Goal: Task Accomplishment & Management: Manage account settings

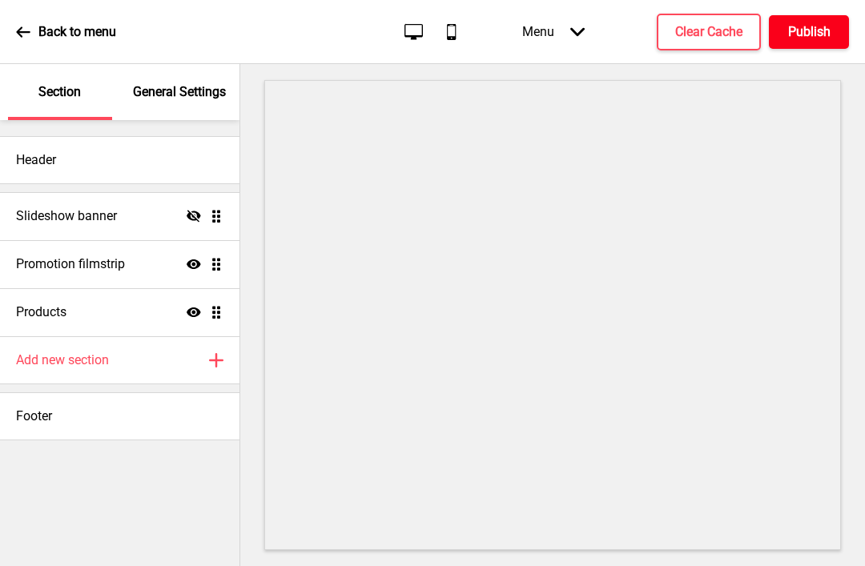
click at [799, 36] on h4 "Publish" at bounding box center [809, 32] width 42 height 18
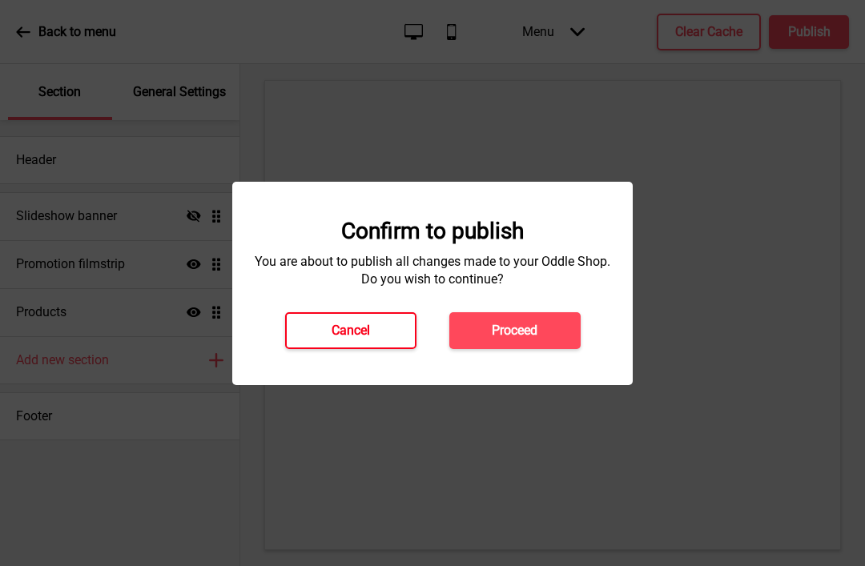
click at [350, 327] on h4 "Cancel" at bounding box center [351, 331] width 38 height 18
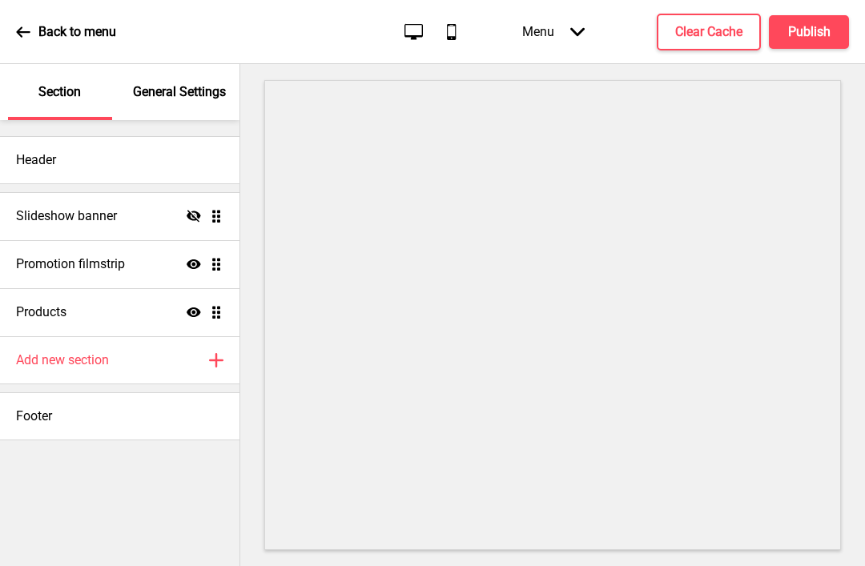
click at [562, 29] on div "Menu Arrow down" at bounding box center [553, 31] width 95 height 47
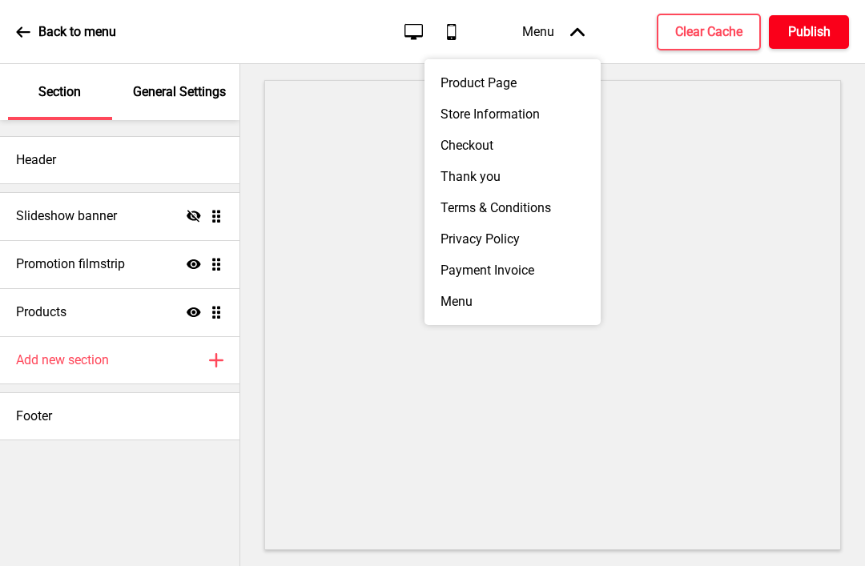
click at [814, 34] on h4 "Publish" at bounding box center [809, 32] width 42 height 18
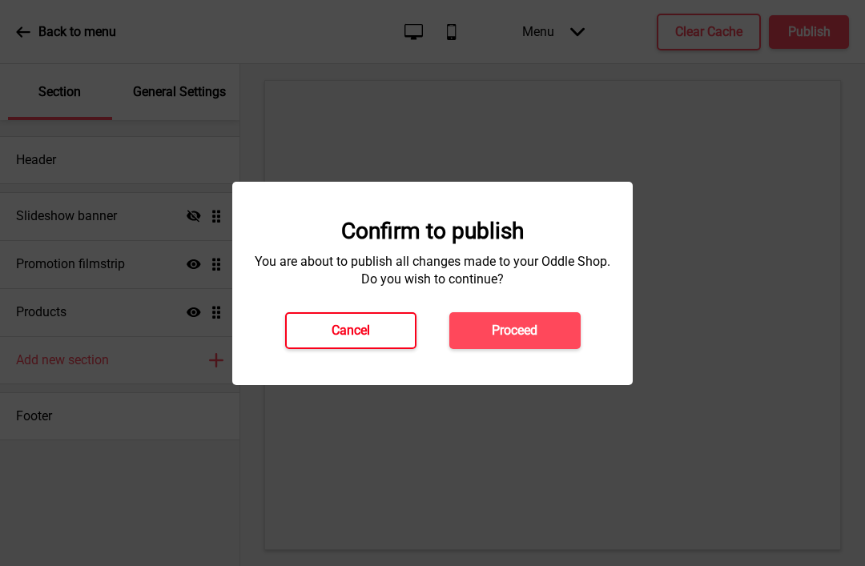
click at [359, 333] on h4 "Cancel" at bounding box center [351, 331] width 38 height 18
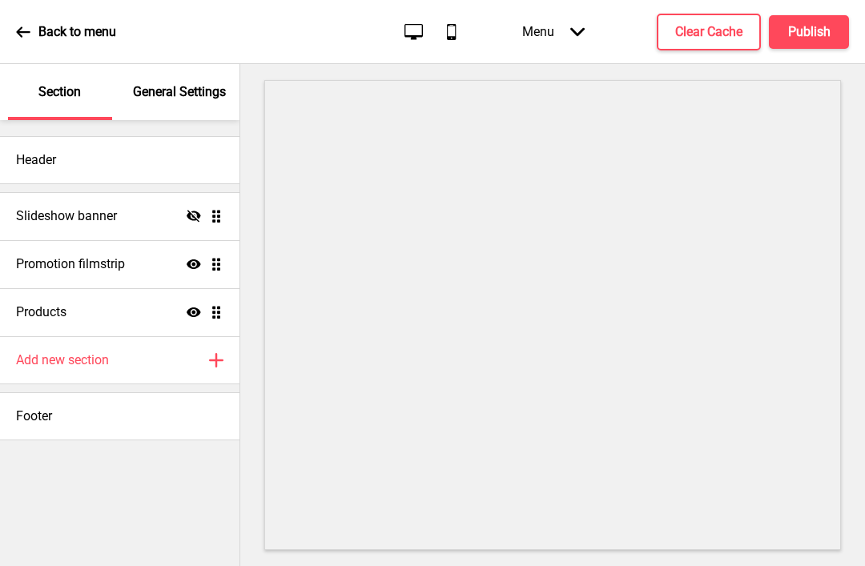
click at [30, 32] on icon at bounding box center [23, 31] width 14 height 10
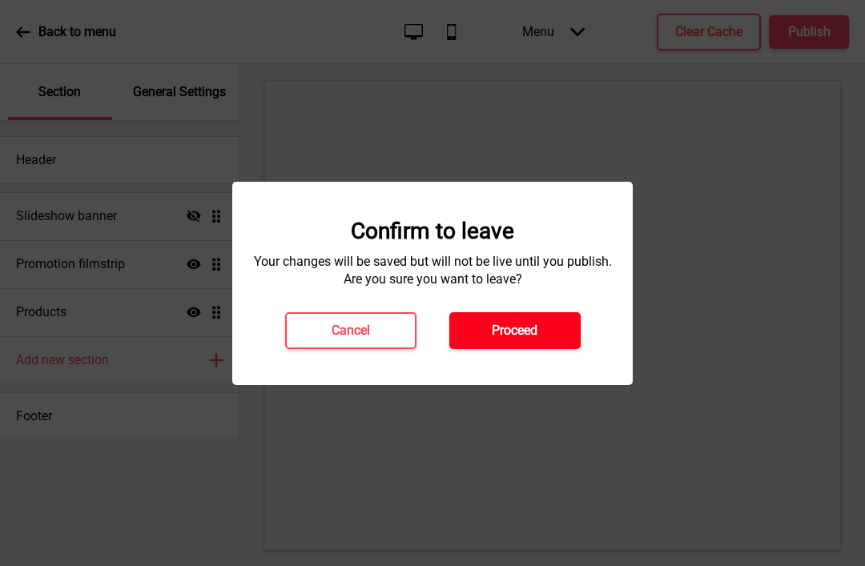
click at [515, 327] on h4 "Proceed" at bounding box center [515, 331] width 46 height 18
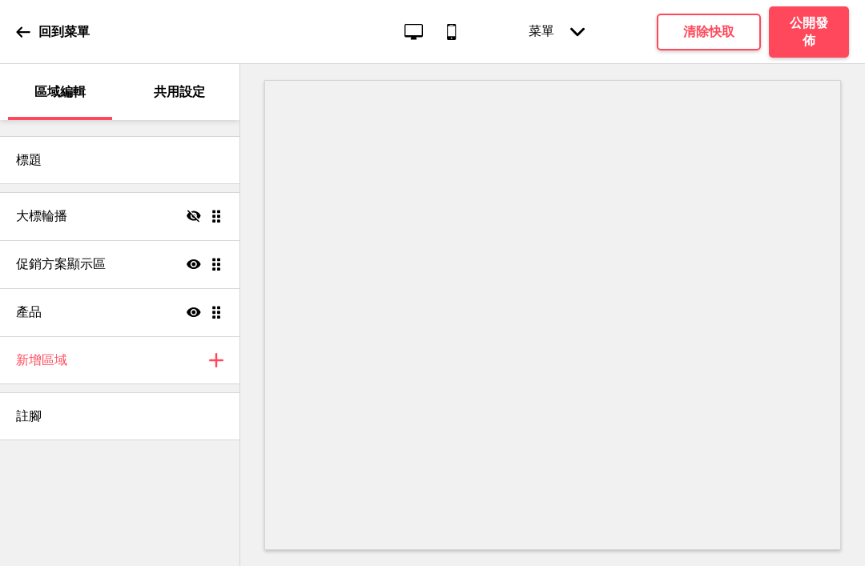
click at [40, 29] on p "回到菜單" at bounding box center [63, 32] width 51 height 18
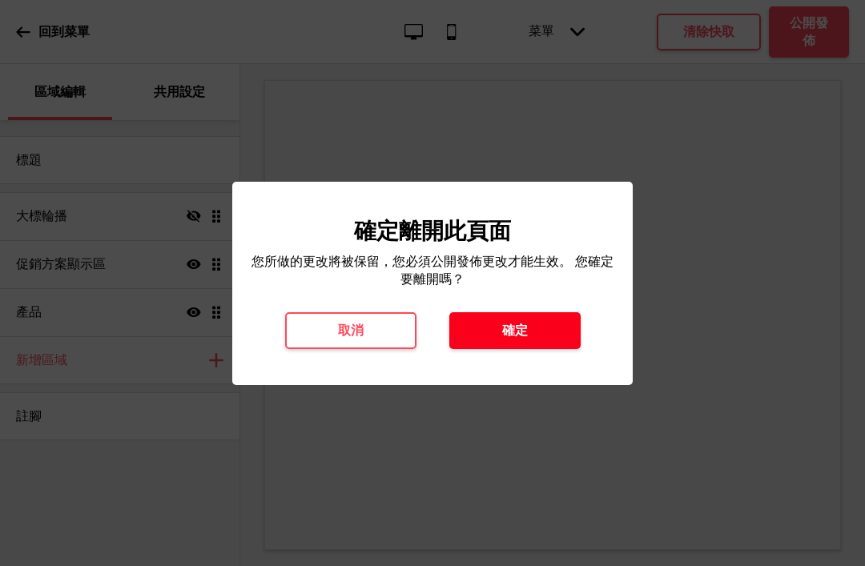
click at [529, 328] on button "確定" at bounding box center [514, 330] width 131 height 37
